Goal: Find specific page/section: Find specific page/section

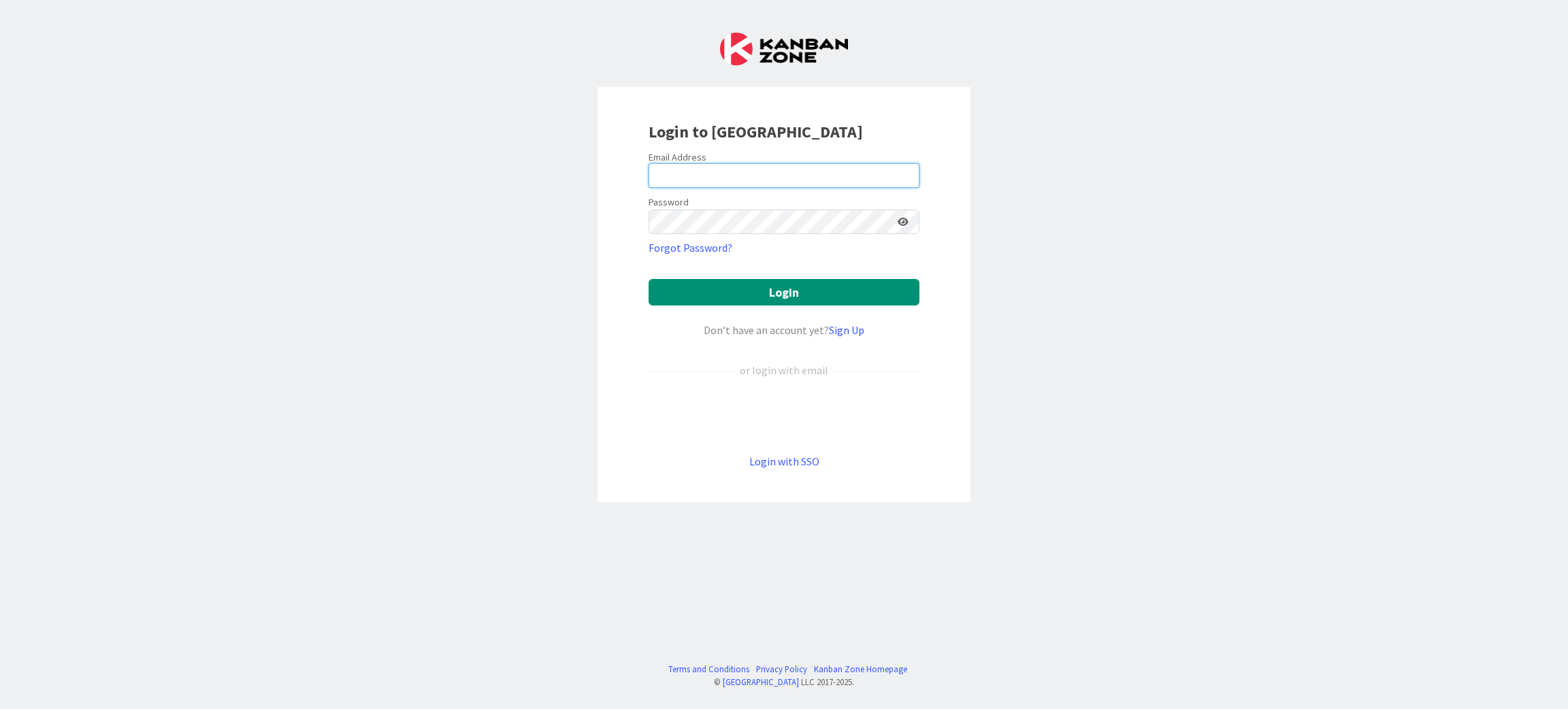
click at [720, 178] on input "email" at bounding box center [784, 176] width 271 height 24
type input "[PERSON_NAME][EMAIL_ADDRESS][DOMAIN_NAME]"
click at [787, 294] on button "Login" at bounding box center [784, 292] width 271 height 26
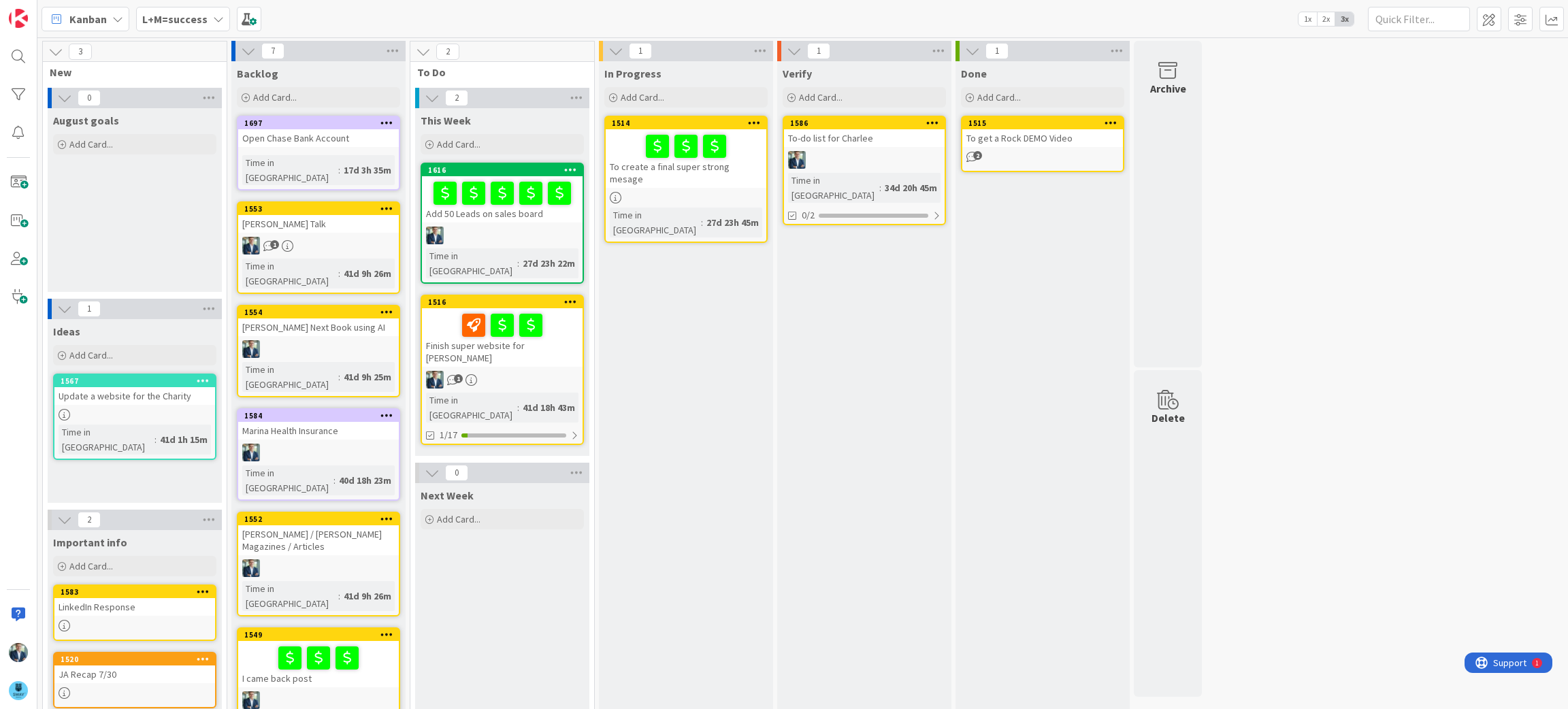
click at [215, 15] on icon at bounding box center [219, 19] width 11 height 11
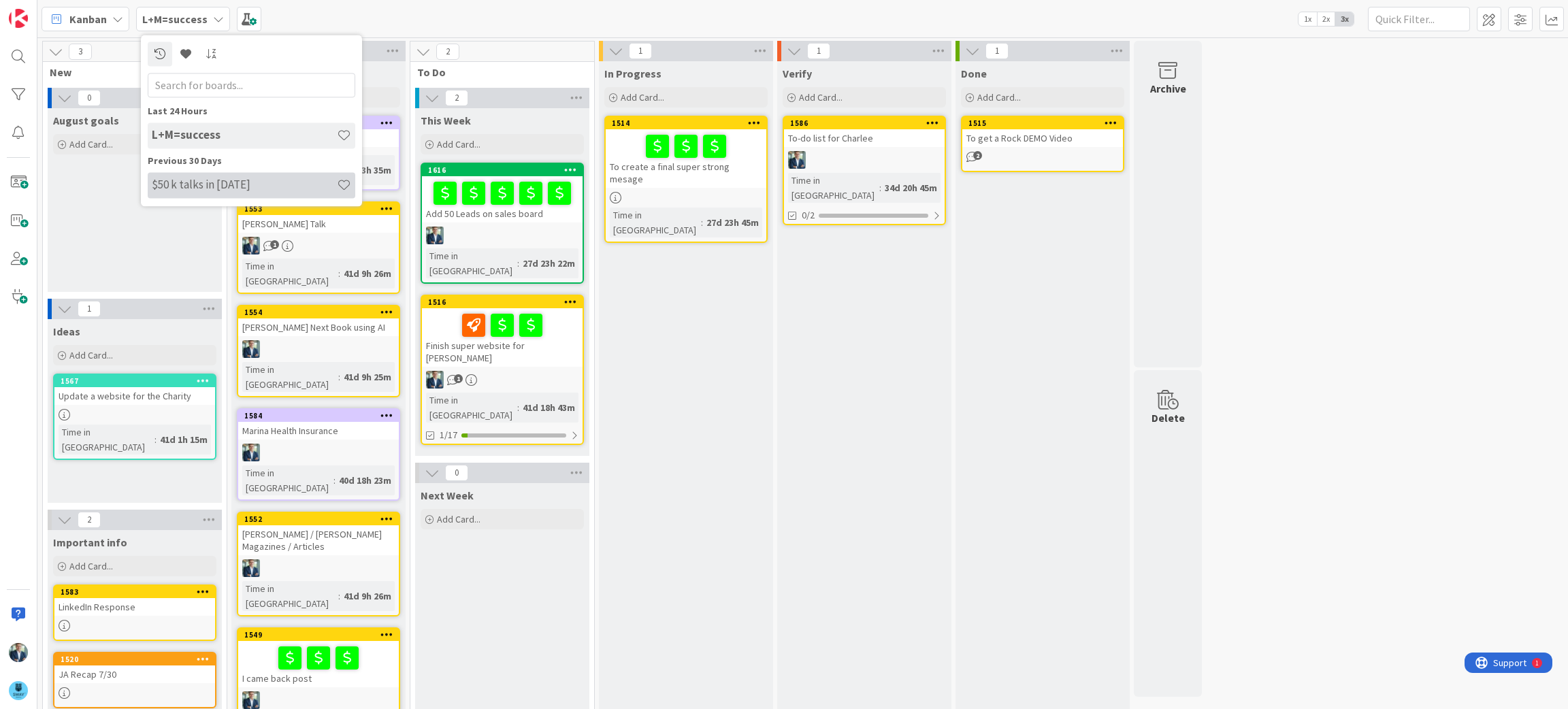
click at [197, 191] on h4 "$50 k talks in [DATE]" at bounding box center [244, 185] width 185 height 13
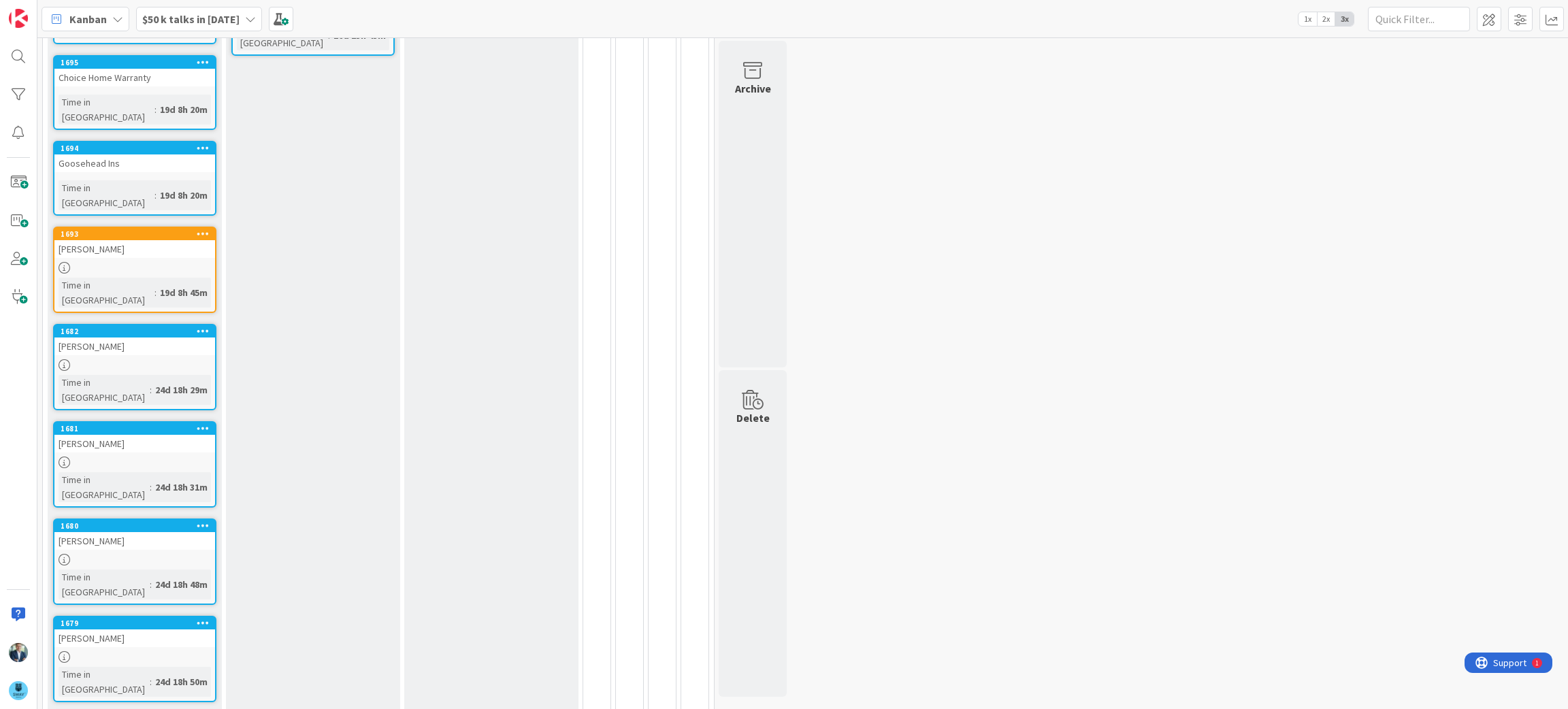
scroll to position [316, 0]
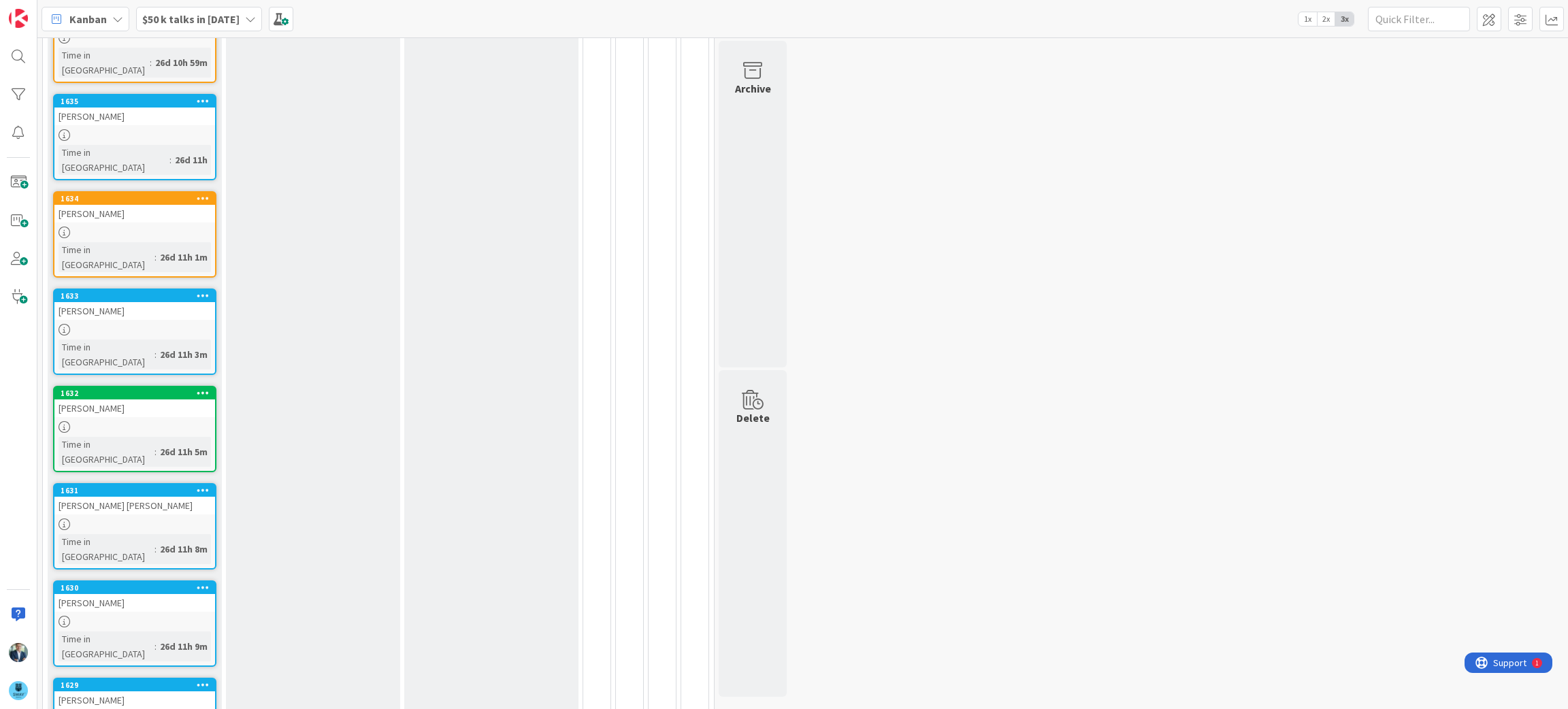
scroll to position [5030, 0]
